Goal: Find specific page/section: Find specific page/section

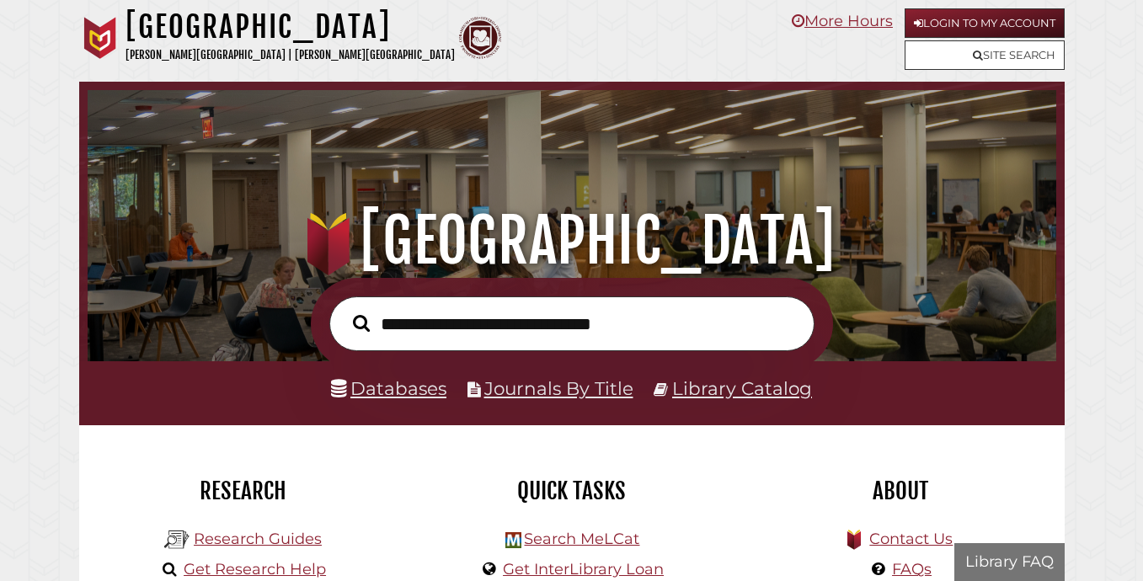
scroll to position [320, 960]
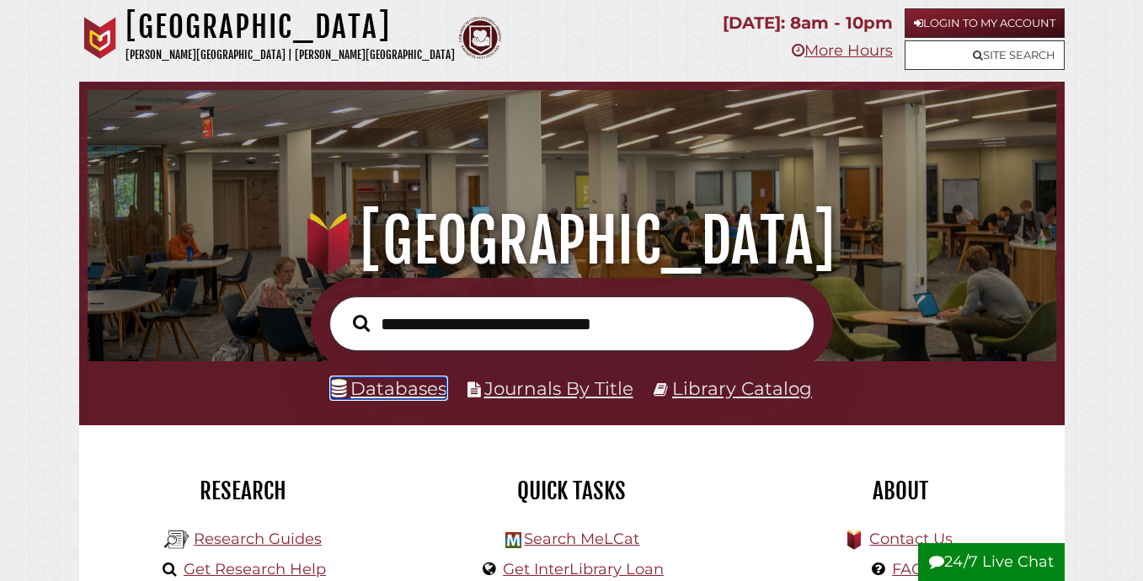
click at [427, 387] on link "Databases" at bounding box center [388, 388] width 115 height 22
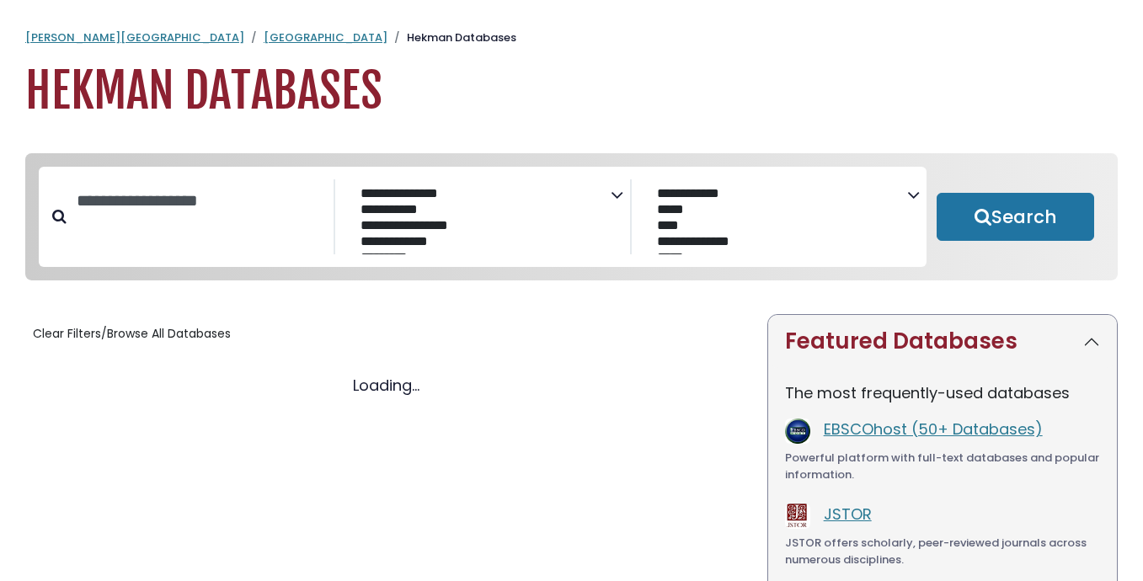
select select "Database Subject Filter"
select select "Database Vendors Filter"
select select "Database Subject Filter"
select select "Database Vendors Filter"
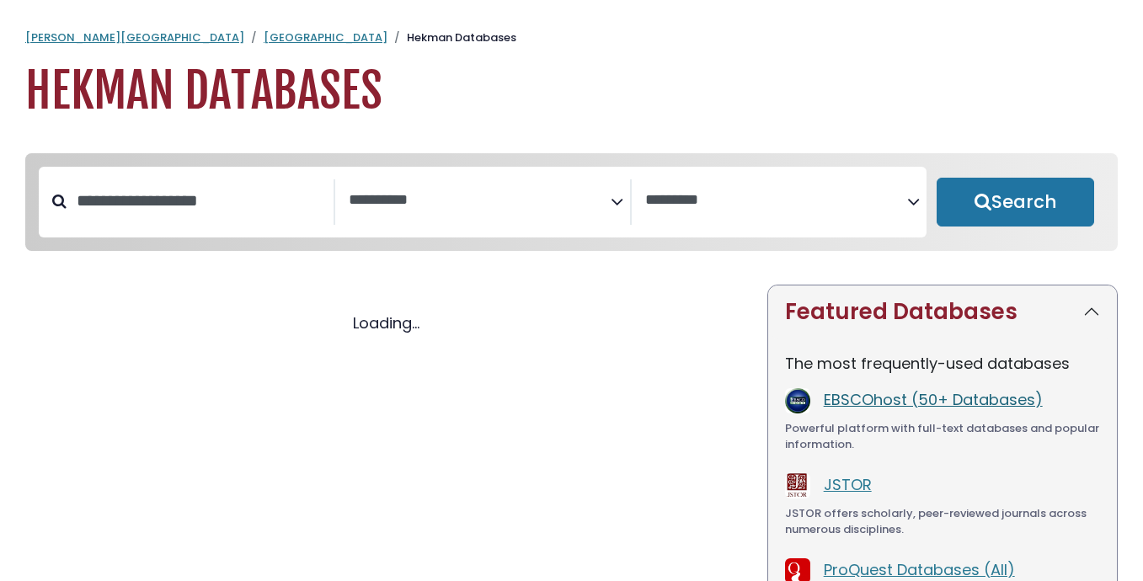
select select "Database Subject Filter"
select select "Database Vendors Filter"
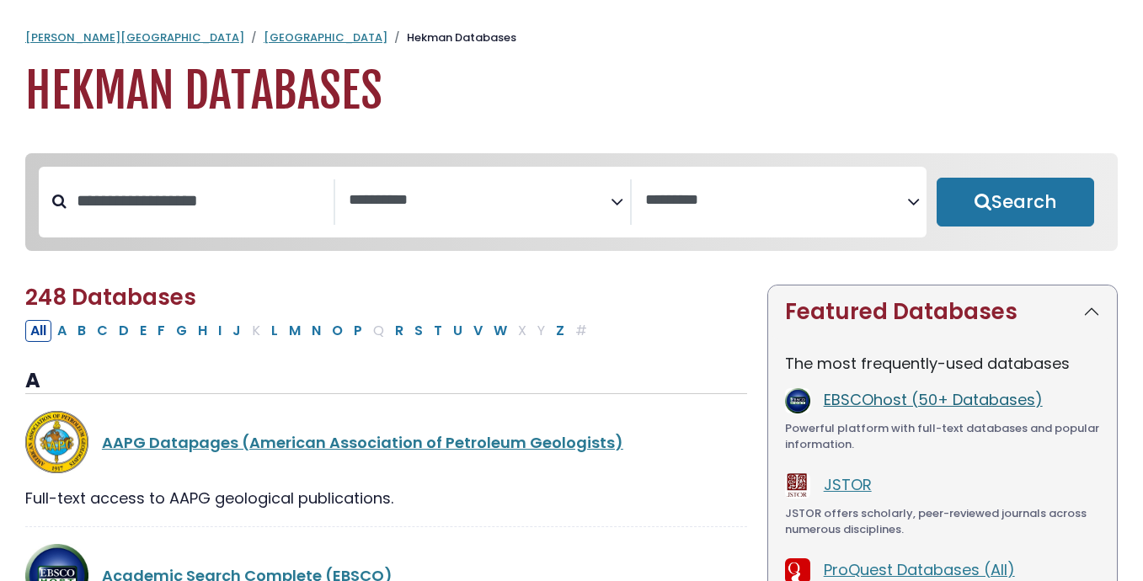
click at [935, 398] on link "EBSCOhost (50+ Databases)" at bounding box center [933, 399] width 219 height 21
